Goal: Download file/media

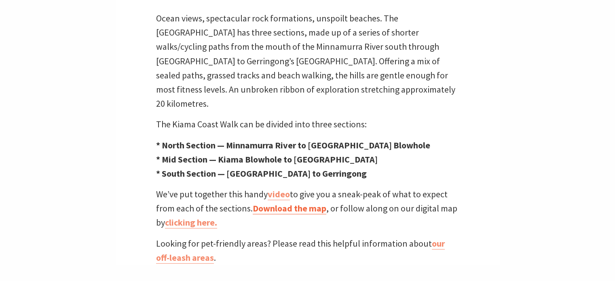
scroll to position [404, 0]
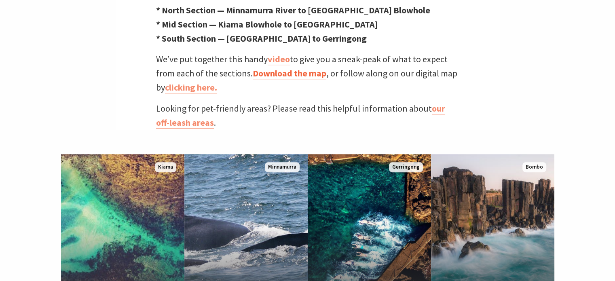
click at [301, 67] on link "Download the map" at bounding box center [290, 73] width 74 height 12
click at [192, 82] on link "clicking here." at bounding box center [191, 88] width 52 height 12
